Goal: Check status: Check status

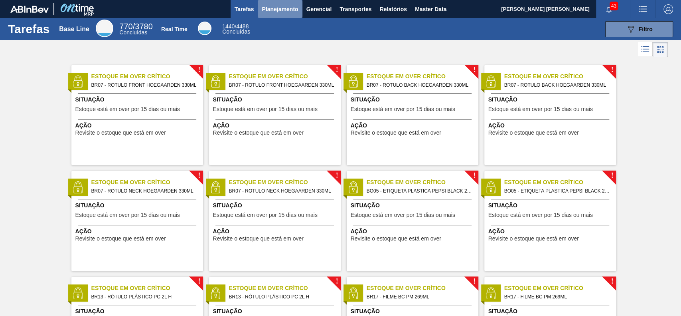
click at [281, 5] on span "Planejamento" at bounding box center [280, 9] width 36 height 10
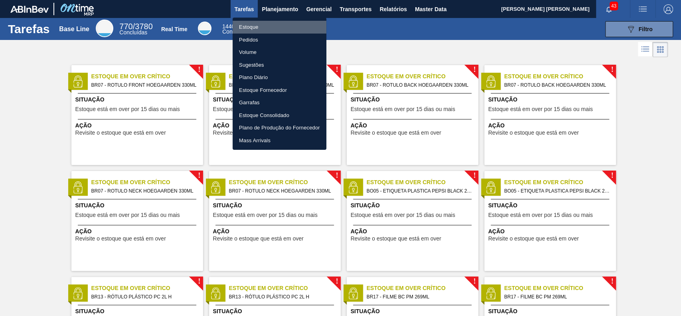
click at [271, 32] on li "Estoque" at bounding box center [280, 27] width 94 height 13
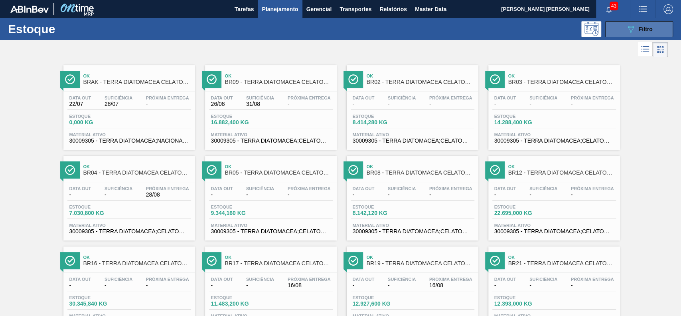
click at [627, 30] on icon "089F7B8B-B2A5-4AFE-B5C0-19BA573D28AC" at bounding box center [631, 29] width 10 height 10
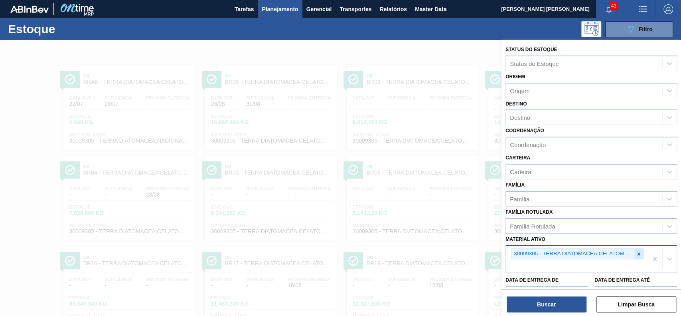
click at [641, 254] on div at bounding box center [639, 254] width 9 height 10
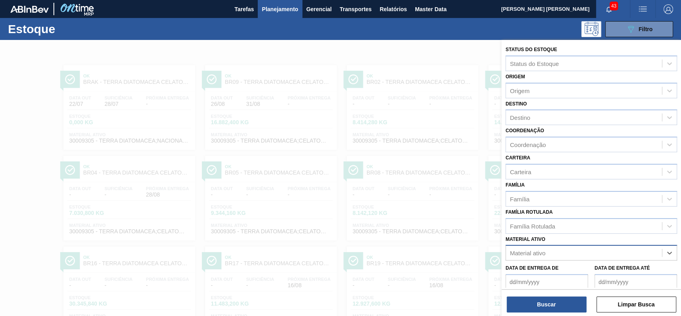
paste ativo "30009519"
type ativo "30009519"
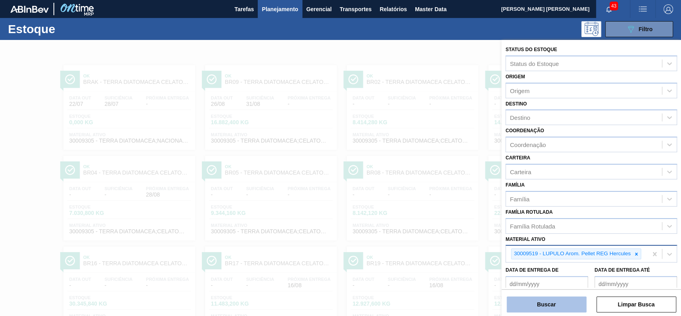
click at [556, 303] on button "Buscar" at bounding box center [547, 304] width 80 height 16
